Goal: Information Seeking & Learning: Learn about a topic

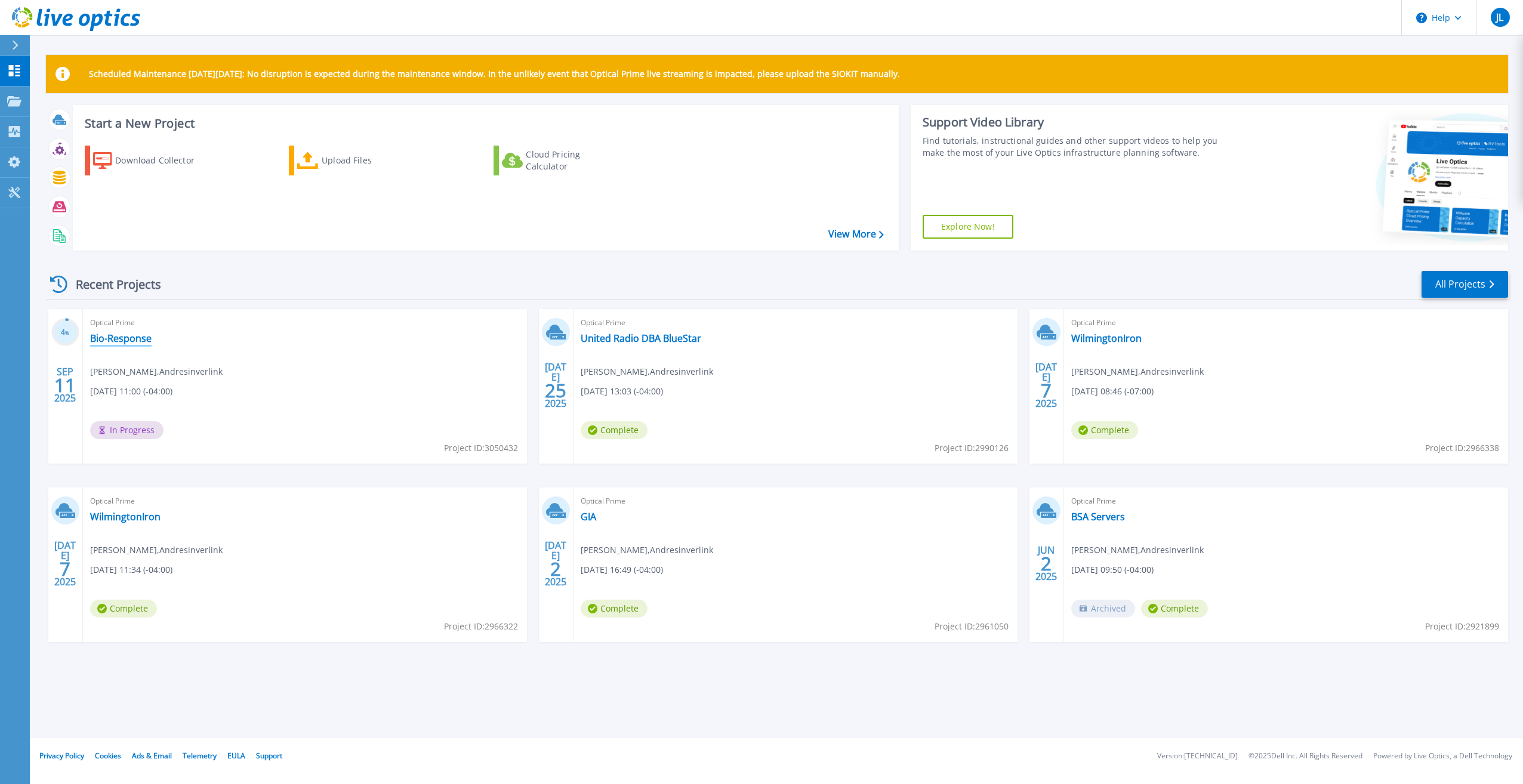
click at [135, 335] on link "Bio-Response" at bounding box center [121, 338] width 62 height 12
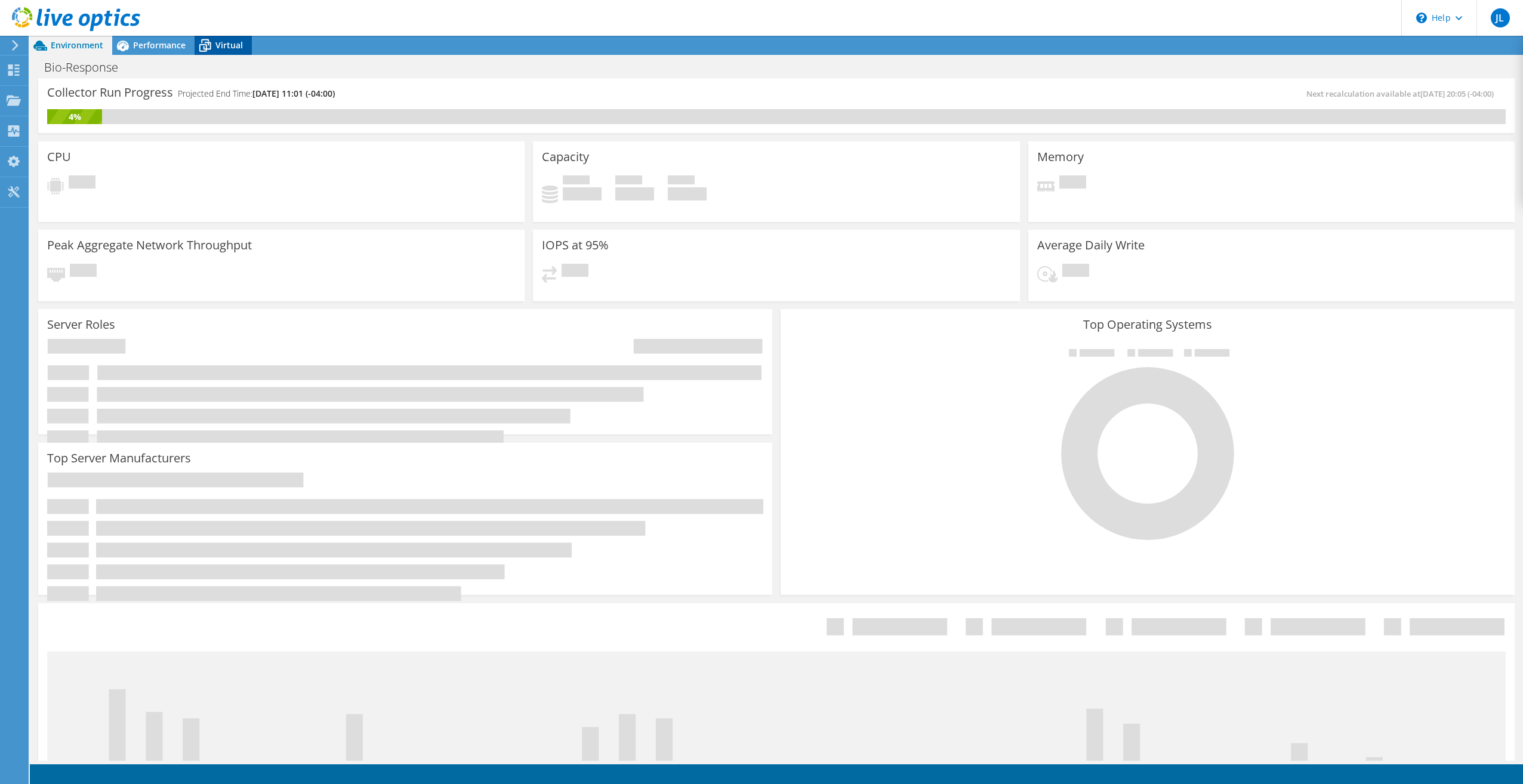
click at [227, 44] on span "Virtual" at bounding box center [229, 45] width 28 height 11
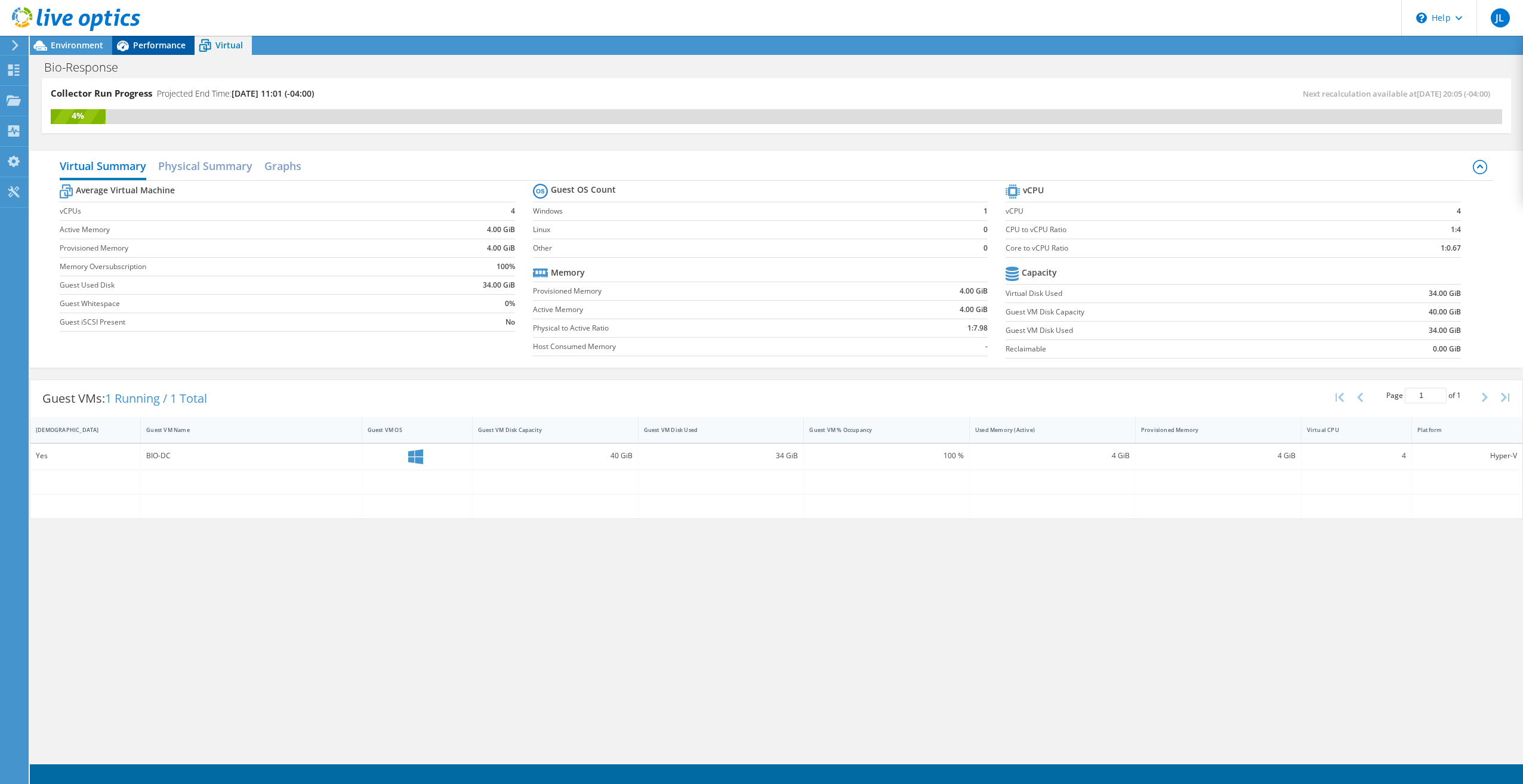
click at [163, 43] on span "Performance" at bounding box center [159, 45] width 53 height 11
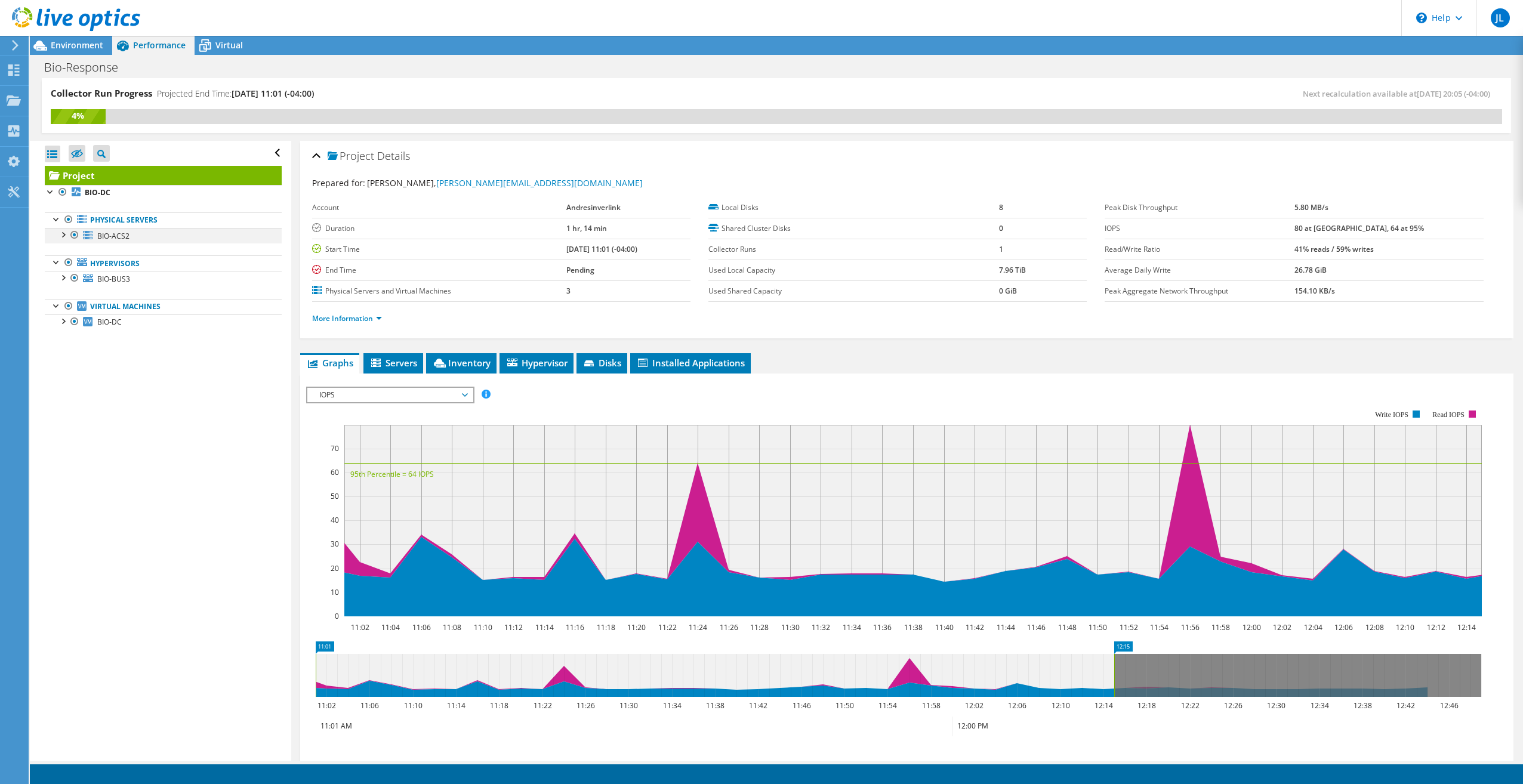
click at [66, 235] on div at bounding box center [63, 234] width 12 height 12
click at [64, 375] on div at bounding box center [63, 371] width 12 height 12
click at [66, 461] on div at bounding box center [63, 461] width 12 height 12
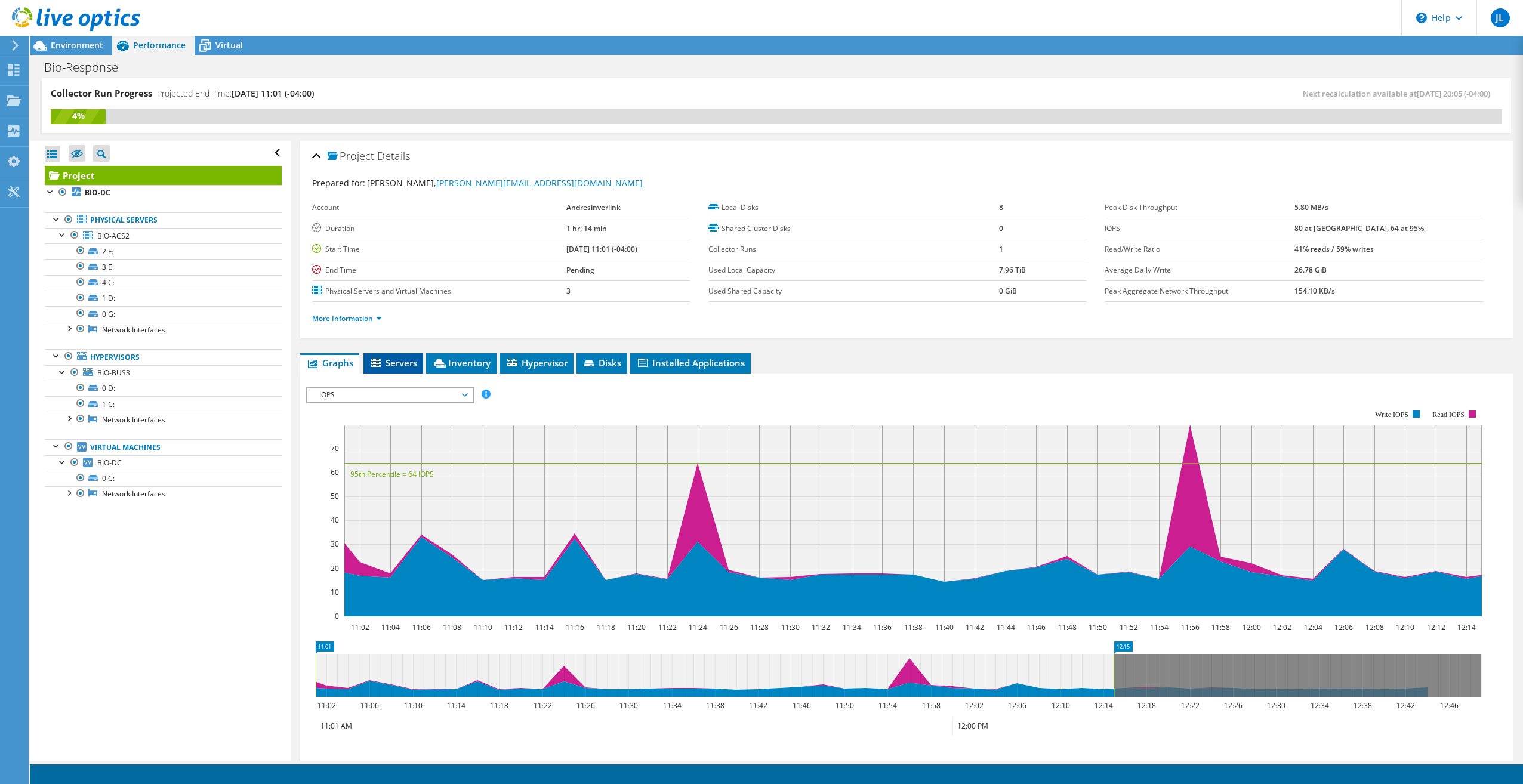
click at [381, 367] on icon at bounding box center [377, 363] width 12 height 10
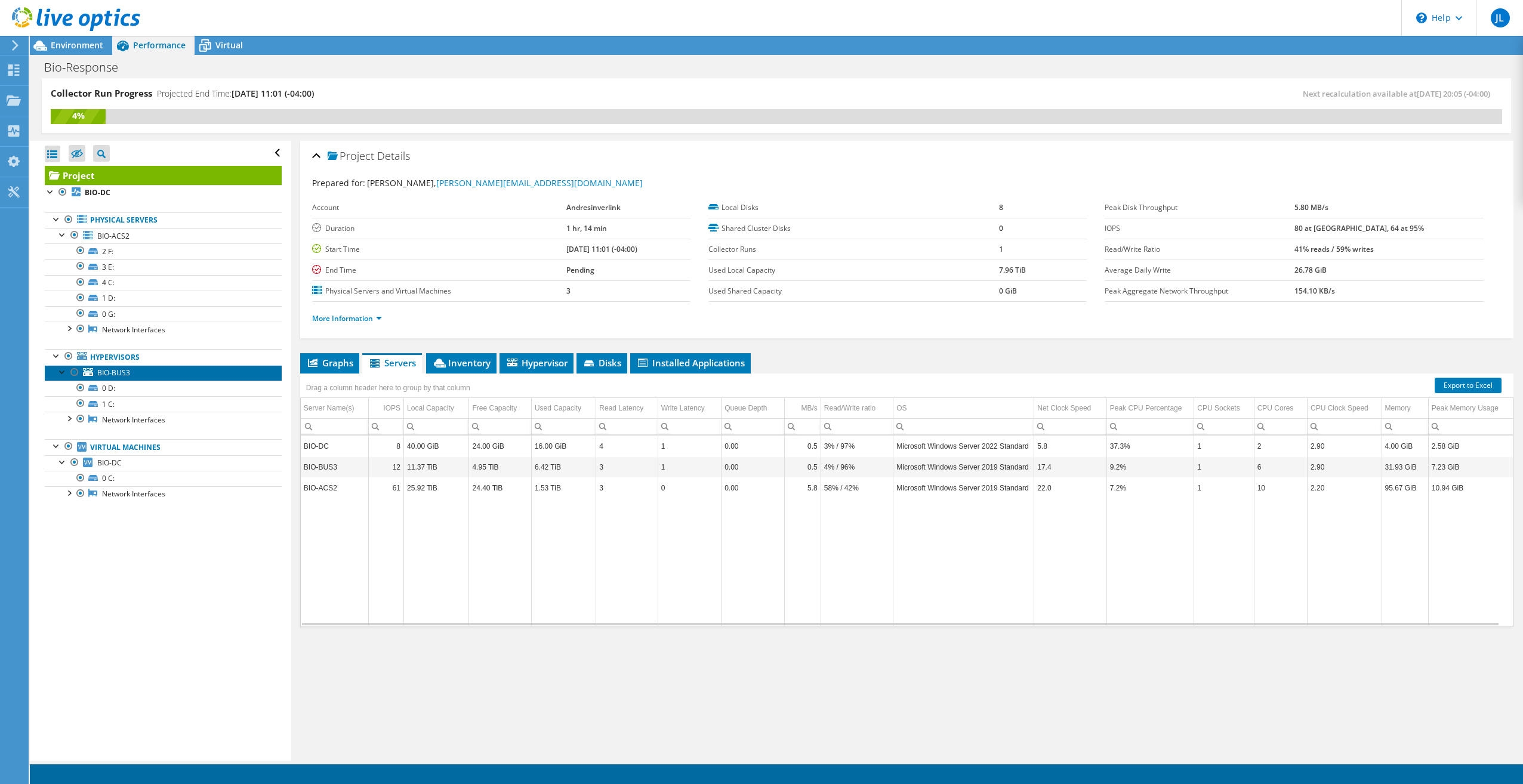
click at [120, 374] on span "BIO-BUS3" at bounding box center [113, 372] width 33 height 10
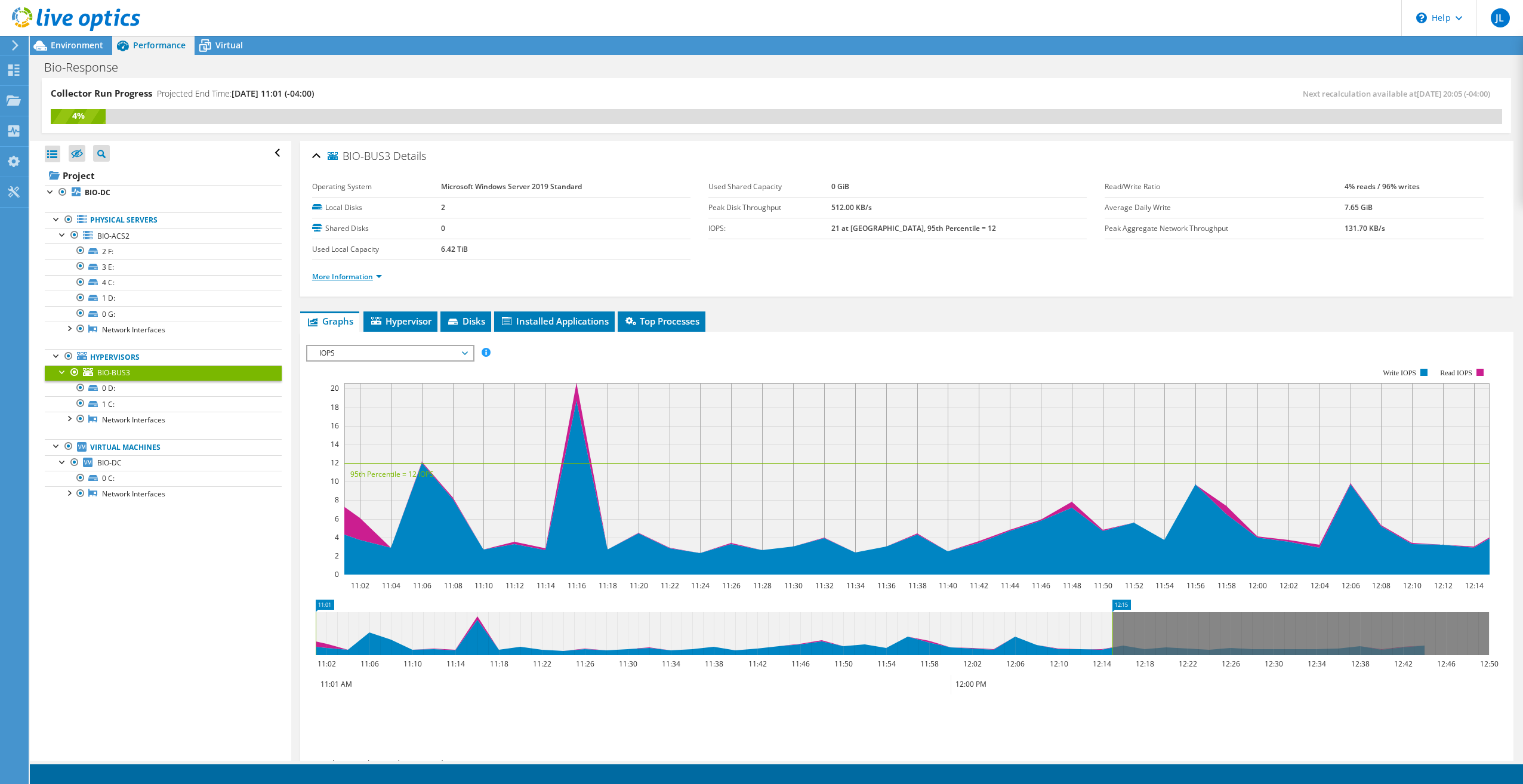
click at [349, 281] on link "More Information" at bounding box center [346, 277] width 69 height 10
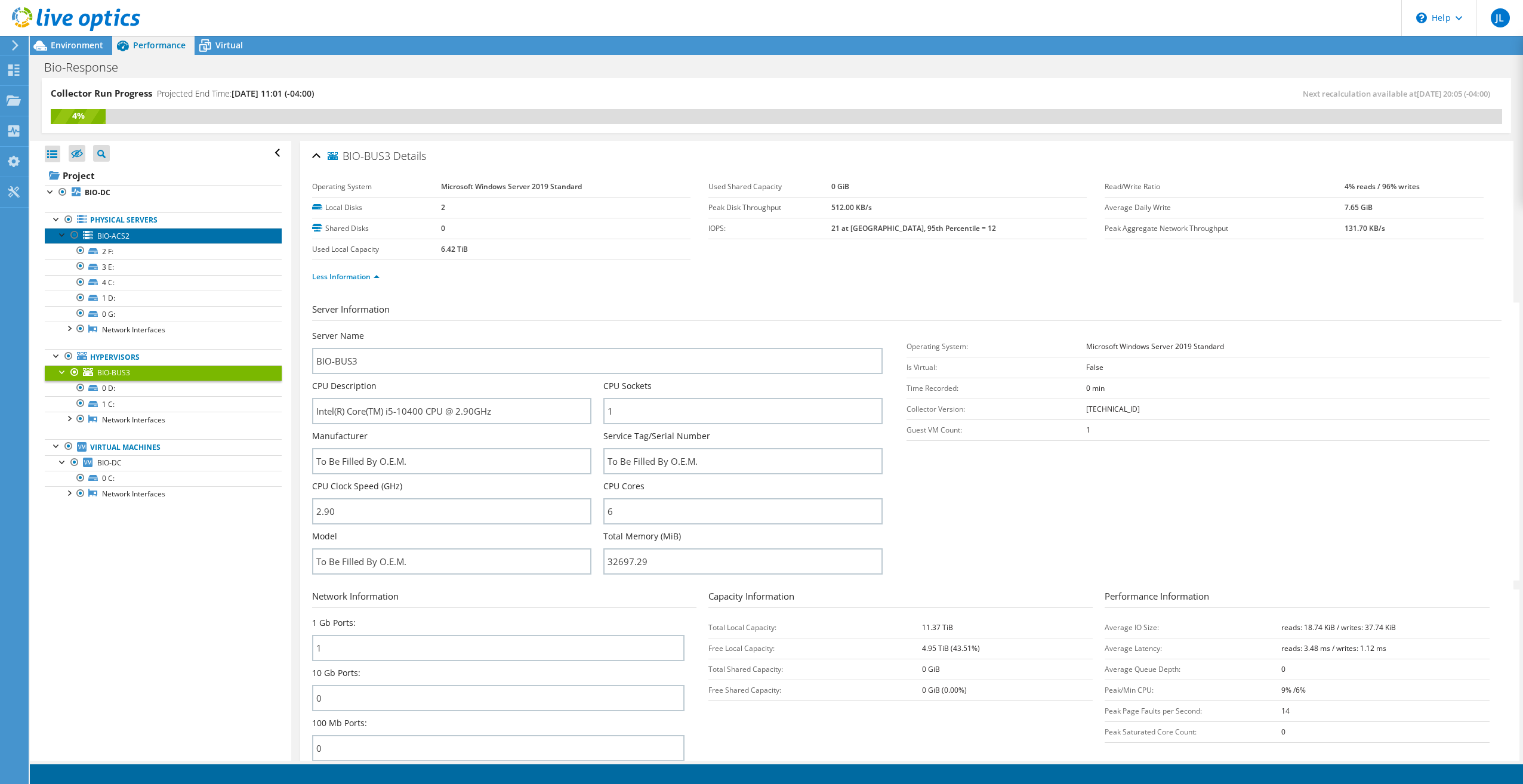
click at [108, 237] on span "BIO-ACS2" at bounding box center [113, 236] width 32 height 10
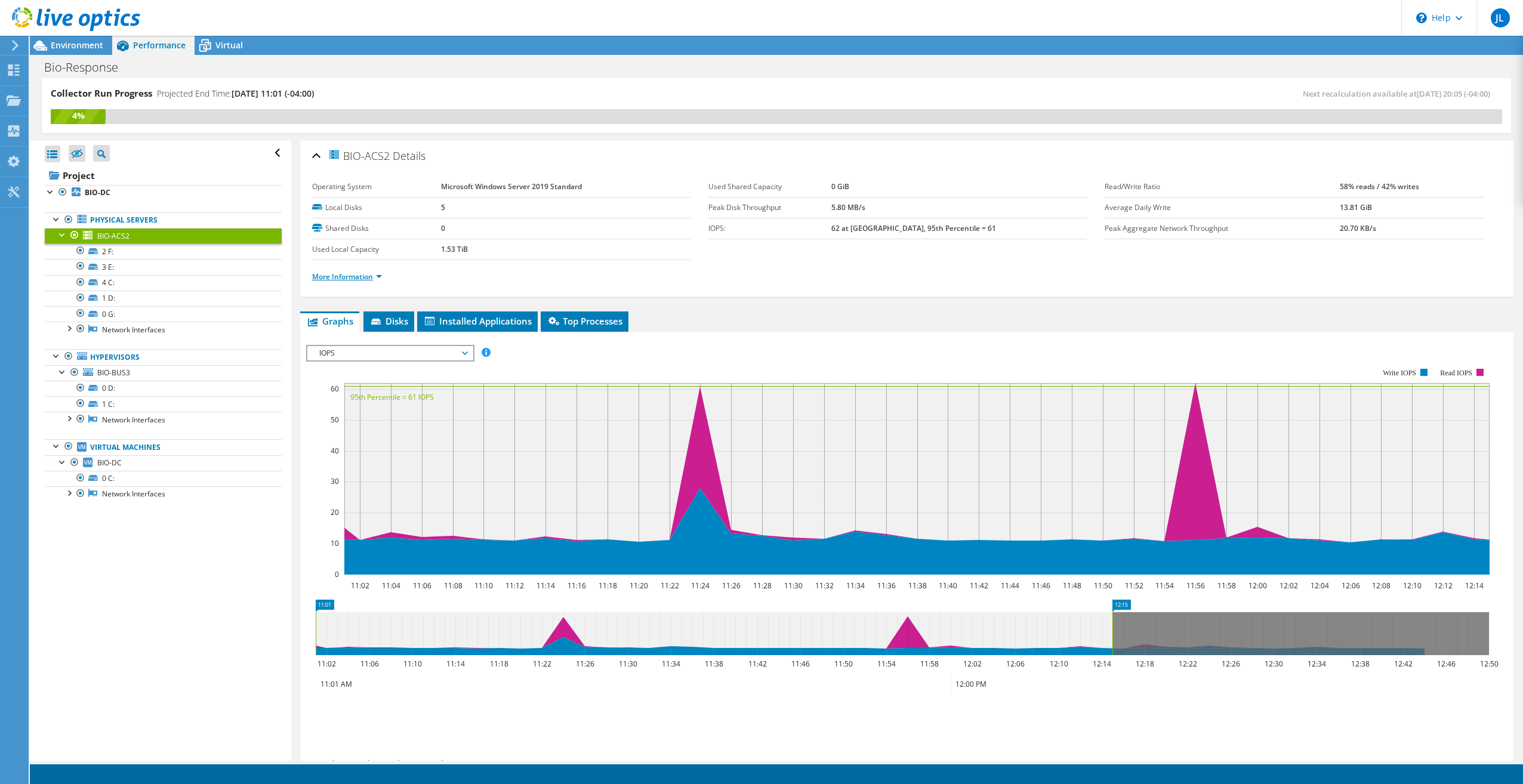
click at [373, 281] on link "More Information" at bounding box center [346, 277] width 69 height 10
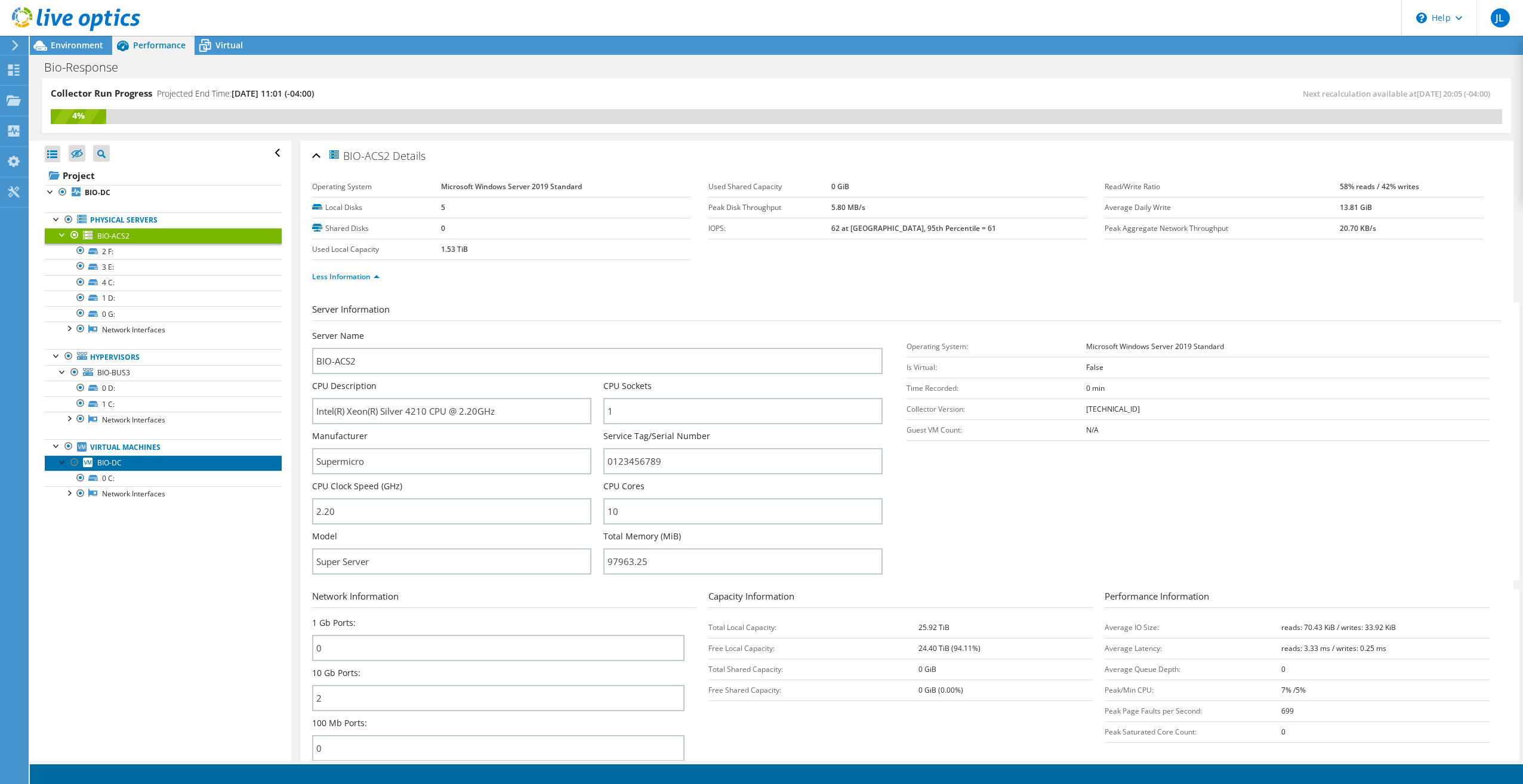
click at [113, 464] on span "BIO-DC" at bounding box center [109, 462] width 25 height 10
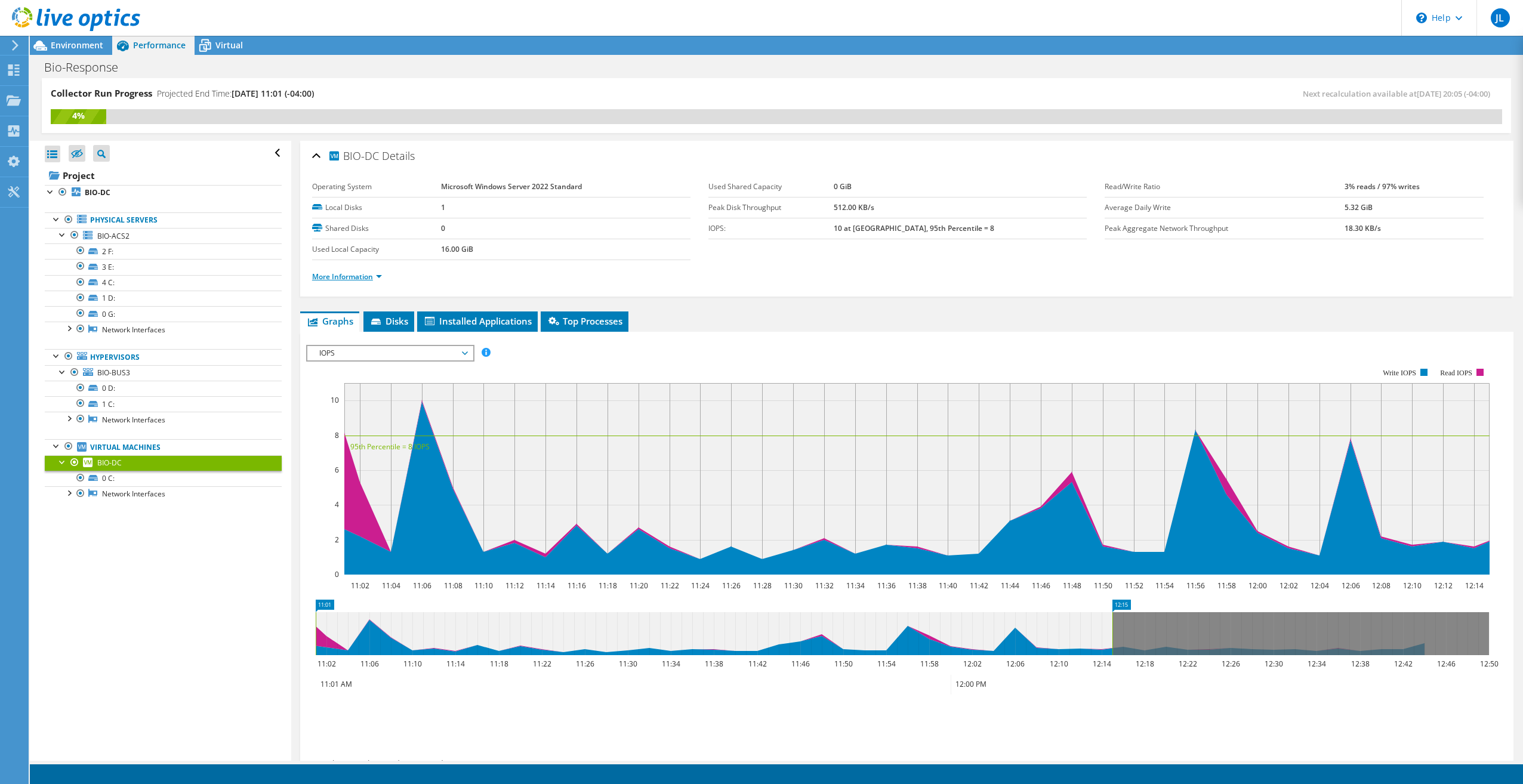
click at [360, 281] on link "More Information" at bounding box center [346, 277] width 69 height 10
